Goal: Task Accomplishment & Management: Complete application form

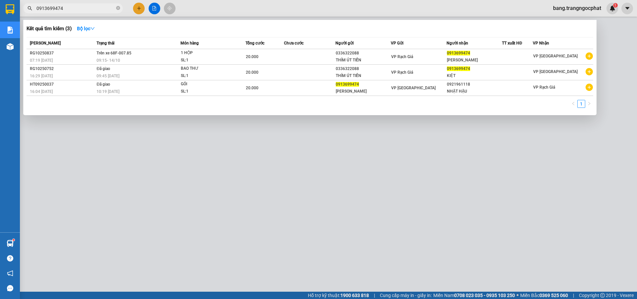
click at [0, 23] on section "Kết quả tìm kiếm ( 3 ) Bộ lọc Mã ĐH Trạng thái Món hàng Tổng cước Chưa cước Ngư…" at bounding box center [318, 149] width 637 height 299
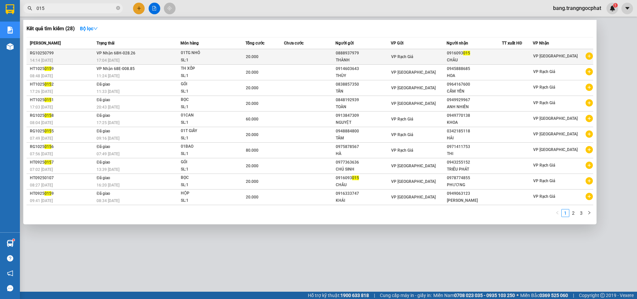
type input "015"
click at [486, 56] on div "0916093 015" at bounding box center [474, 53] width 55 height 7
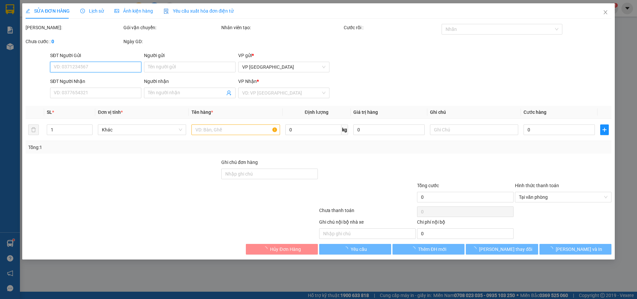
type input "0888937979"
type input "THÀNH"
type input "0916093015"
type input "CHÂU"
type input "20.000"
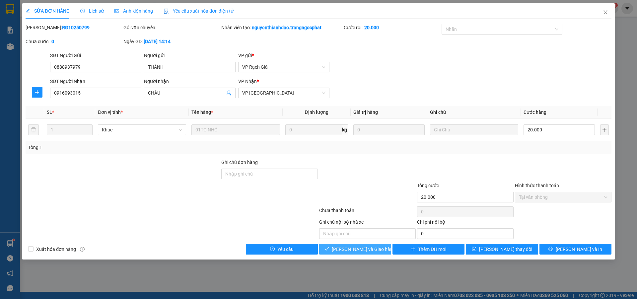
click at [370, 251] on span "Lưu và Giao hàng" at bounding box center [364, 248] width 64 height 7
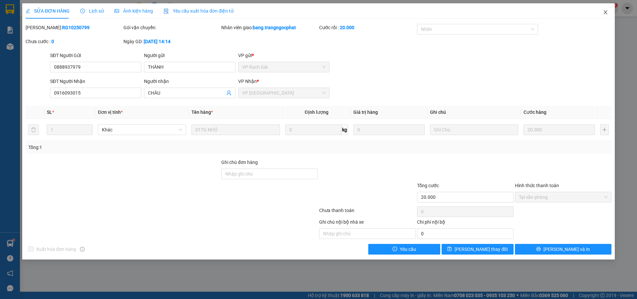
click at [608, 13] on icon "close" at bounding box center [605, 12] width 5 height 5
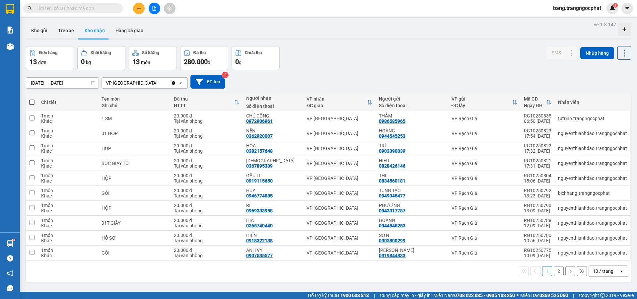
click at [87, 5] on input "text" at bounding box center [75, 8] width 78 height 7
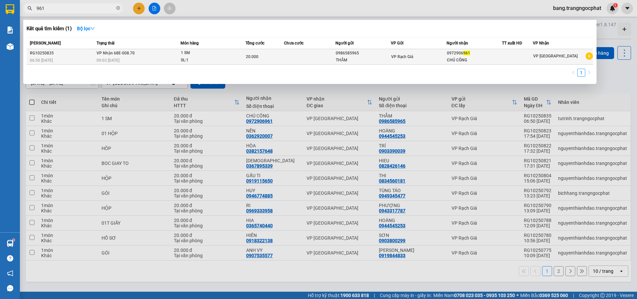
type input "961"
click at [270, 55] on div "20.000" at bounding box center [265, 56] width 38 height 7
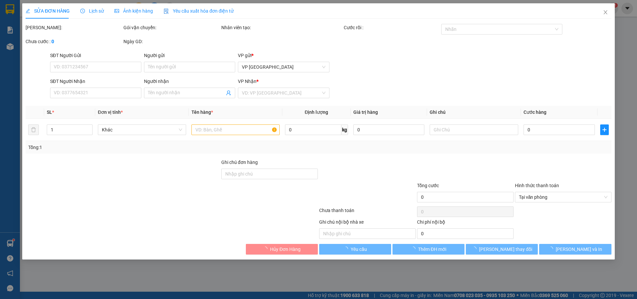
type input "0986585965"
type input "THẮM"
type input "0972906961"
type input "CHÚ CÔNG"
type input "20.000"
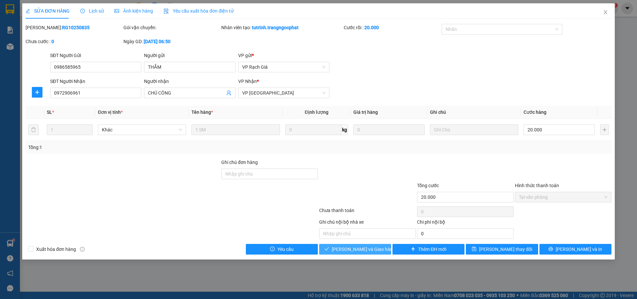
click at [360, 248] on span "Lưu và Giao hàng" at bounding box center [364, 248] width 64 height 7
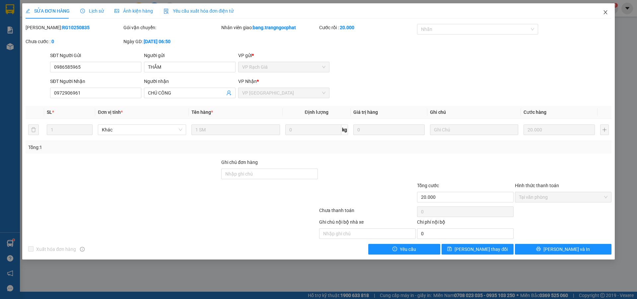
click at [605, 17] on span "Close" at bounding box center [605, 12] width 19 height 19
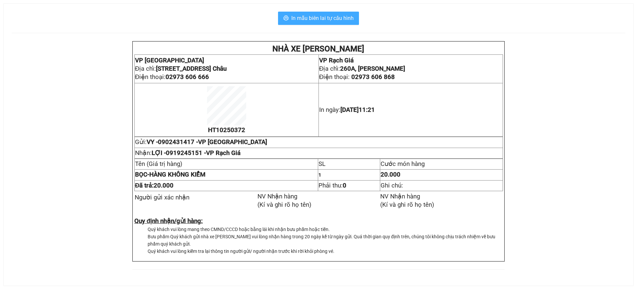
click at [301, 15] on span "In mẫu biên lai tự cấu hình" at bounding box center [322, 18] width 62 height 8
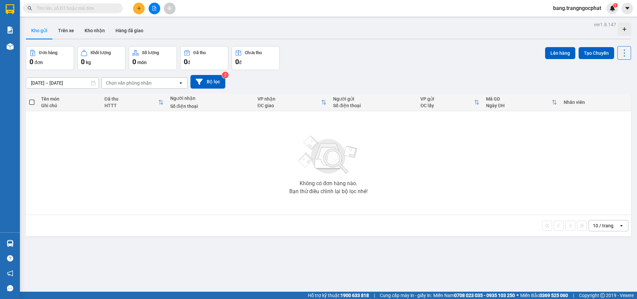
click at [62, 11] on input "text" at bounding box center [75, 8] width 78 height 7
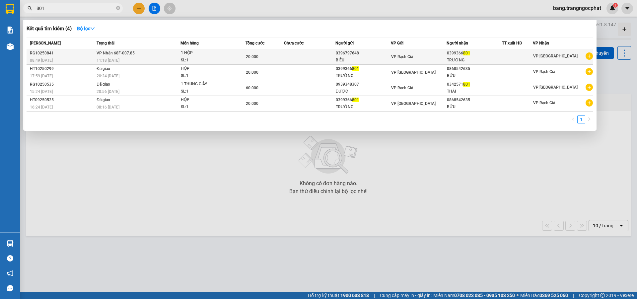
type input "801"
click at [485, 52] on div "0399366 801" at bounding box center [474, 53] width 55 height 7
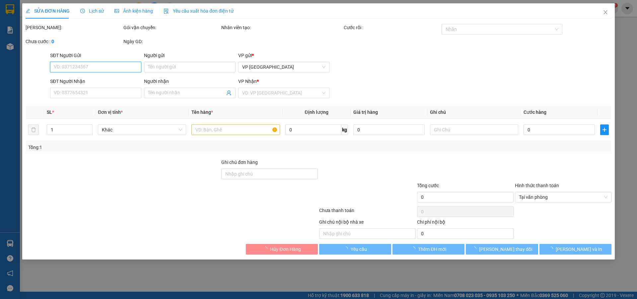
type input "0396797648"
type input "BIỂU"
type input "0399366801"
type input "TRƯỜNG"
type input "20.000"
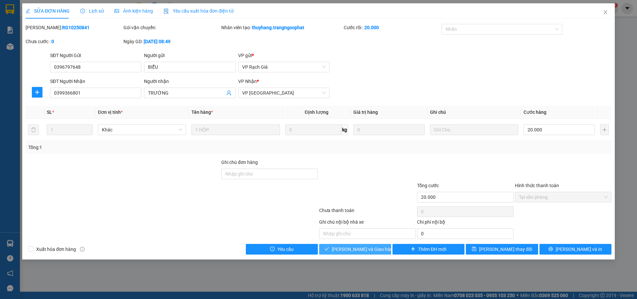
click at [358, 250] on span "Lưu và Giao hàng" at bounding box center [364, 248] width 64 height 7
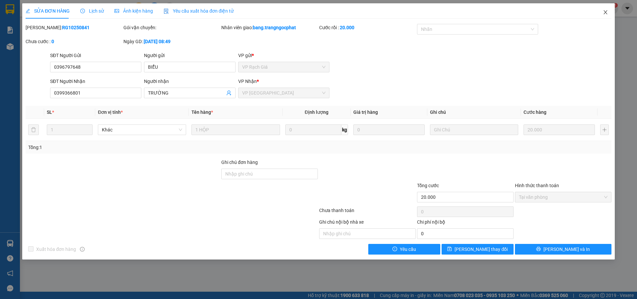
drag, startPoint x: 608, startPoint y: 15, endPoint x: 361, endPoint y: 1, distance: 248.2
click at [608, 15] on span "Close" at bounding box center [605, 12] width 19 height 19
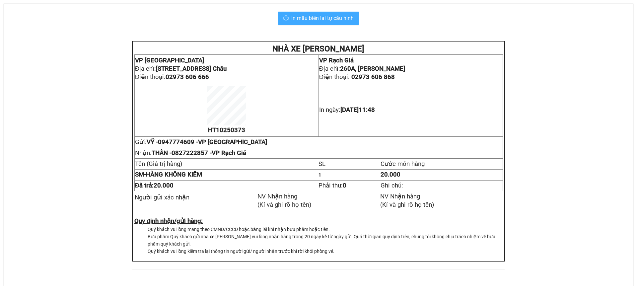
click at [318, 20] on span "In mẫu biên lai tự cấu hình" at bounding box center [322, 18] width 62 height 8
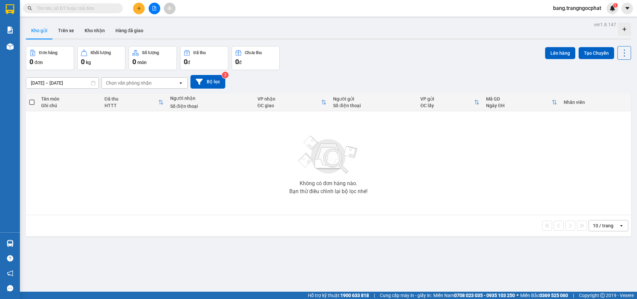
click at [460, 88] on div "[DATE] – [DATE] Press the down arrow key to interact with the calendar and sele…" at bounding box center [328, 82] width 605 height 14
